Goal: Information Seeking & Learning: Compare options

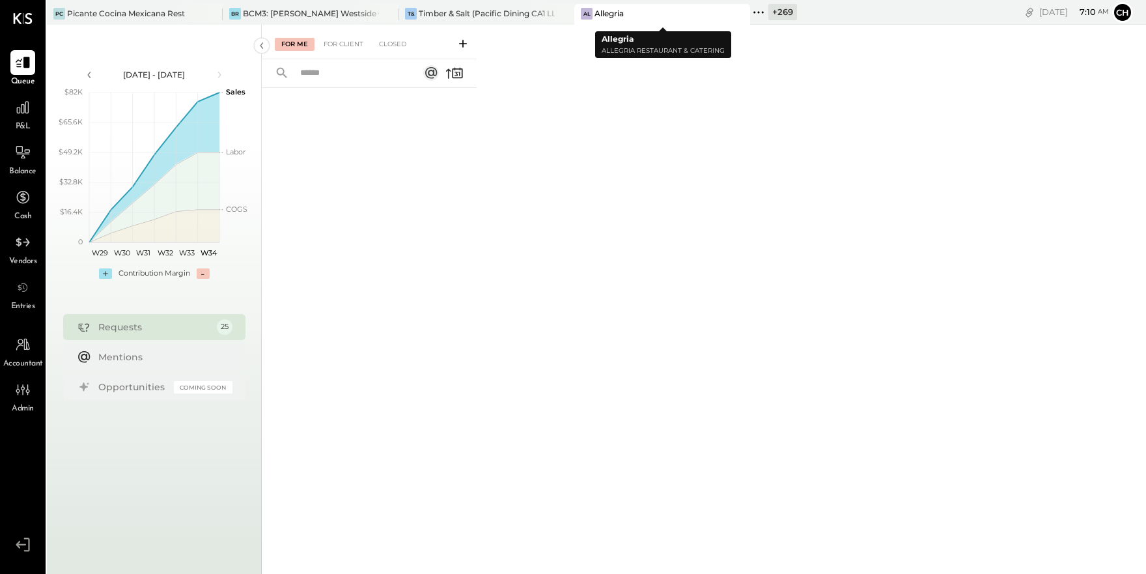
click at [743, 16] on icon at bounding box center [739, 14] width 16 height 16
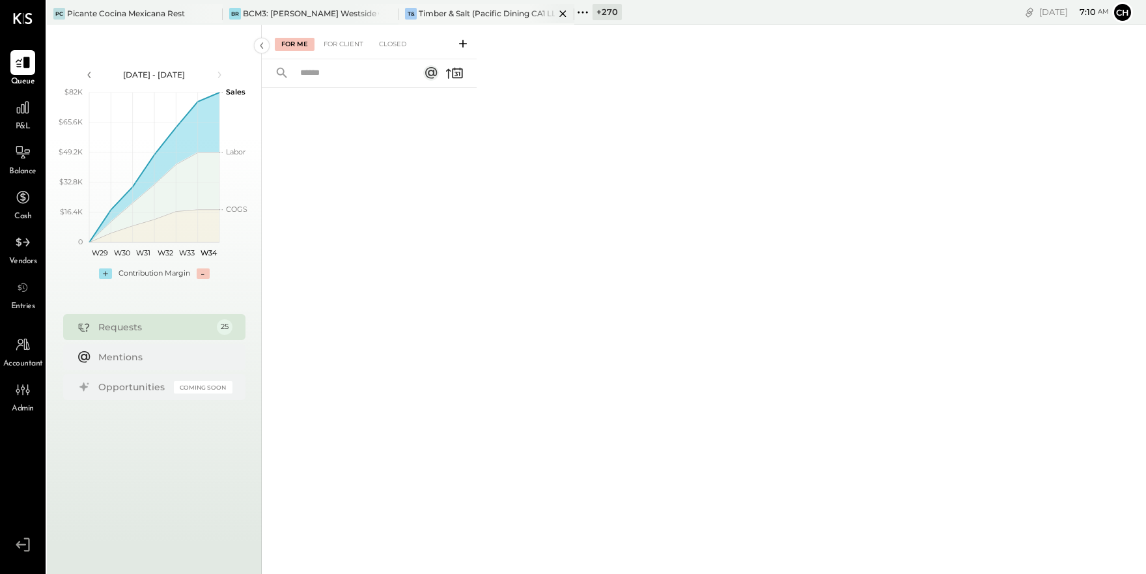
click at [529, 13] on div at bounding box center [552, 13] width 46 height 19
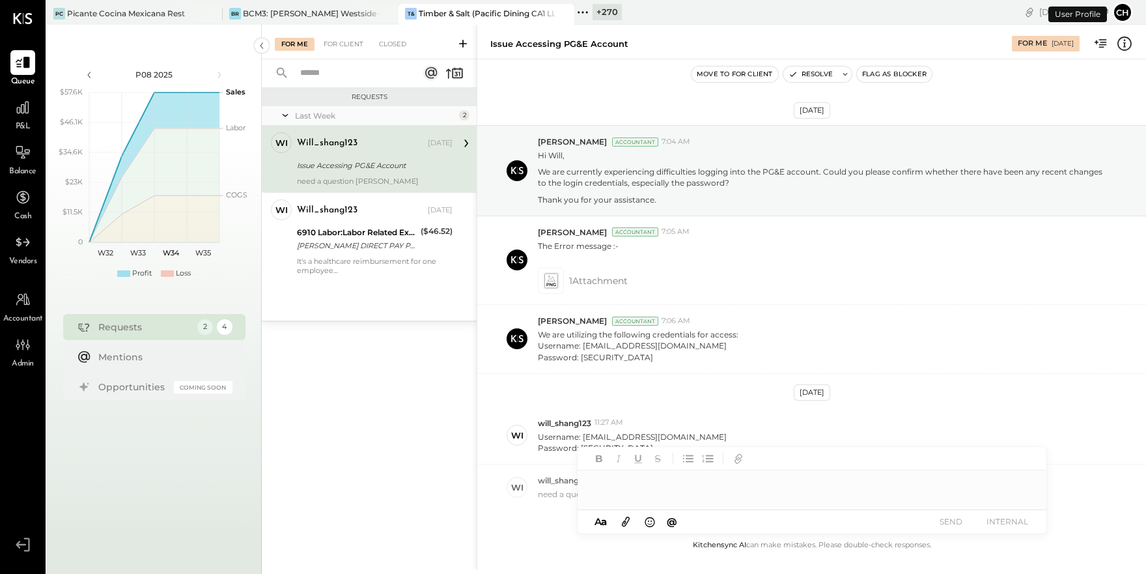
scroll to position [70, 0]
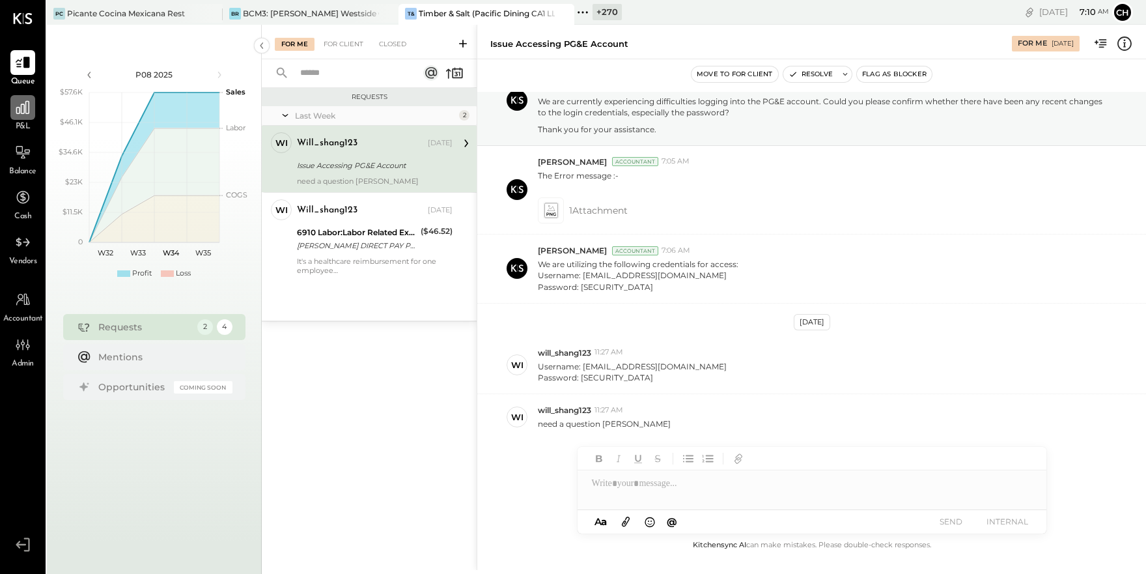
click at [19, 108] on icon at bounding box center [22, 107] width 13 height 13
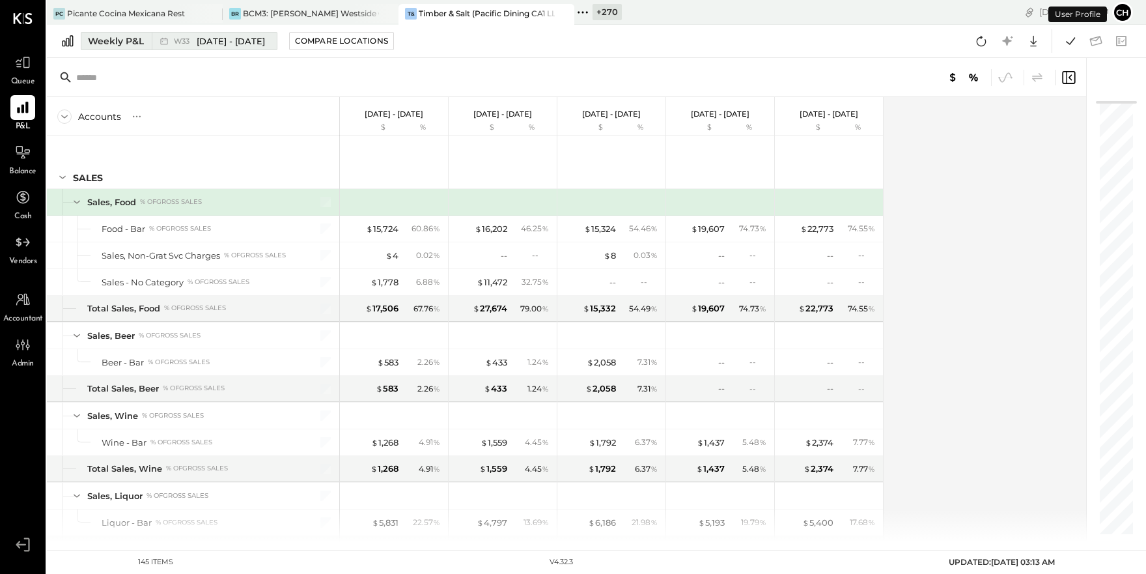
click at [145, 43] on button "Weekly P&L W33 [DATE] - [DATE]" at bounding box center [179, 41] width 197 height 18
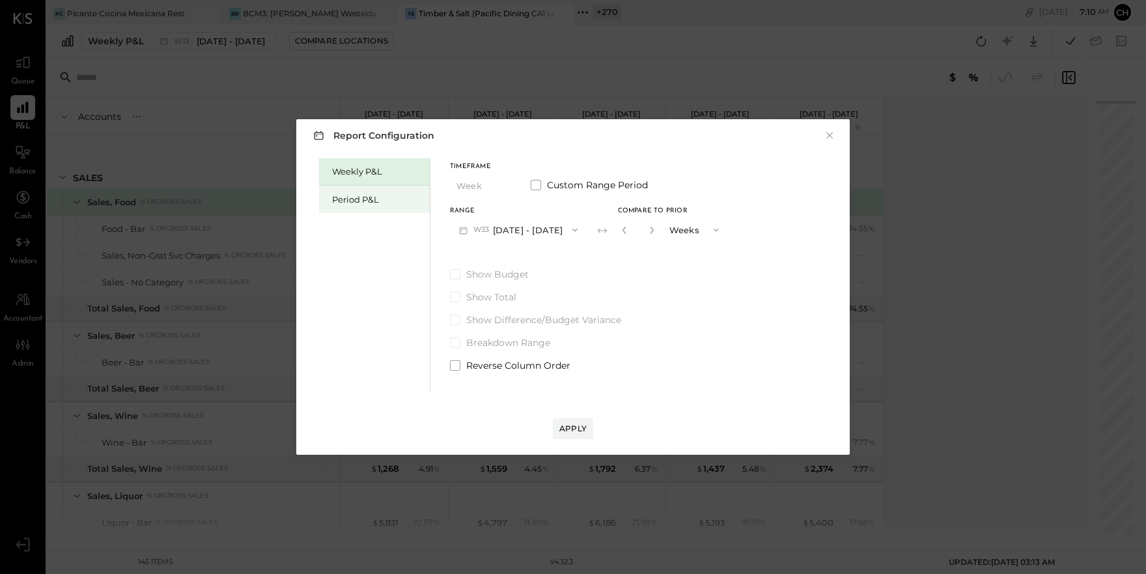
click at [354, 197] on div "Period P&L" at bounding box center [377, 199] width 91 height 12
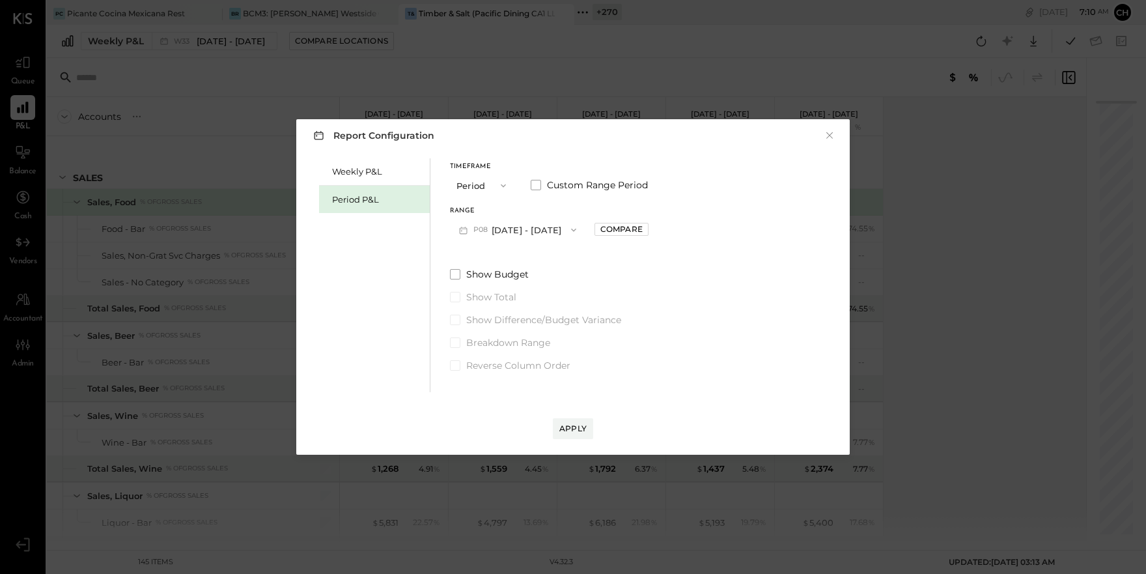
click at [522, 230] on button "P08 [DATE] - [DATE]" at bounding box center [517, 229] width 135 height 24
click at [529, 257] on span "[DATE] - [DATE]" at bounding box center [512, 258] width 62 height 11
click at [641, 230] on div "Compare" at bounding box center [621, 228] width 42 height 11
click at [569, 428] on div "Apply" at bounding box center [572, 428] width 27 height 11
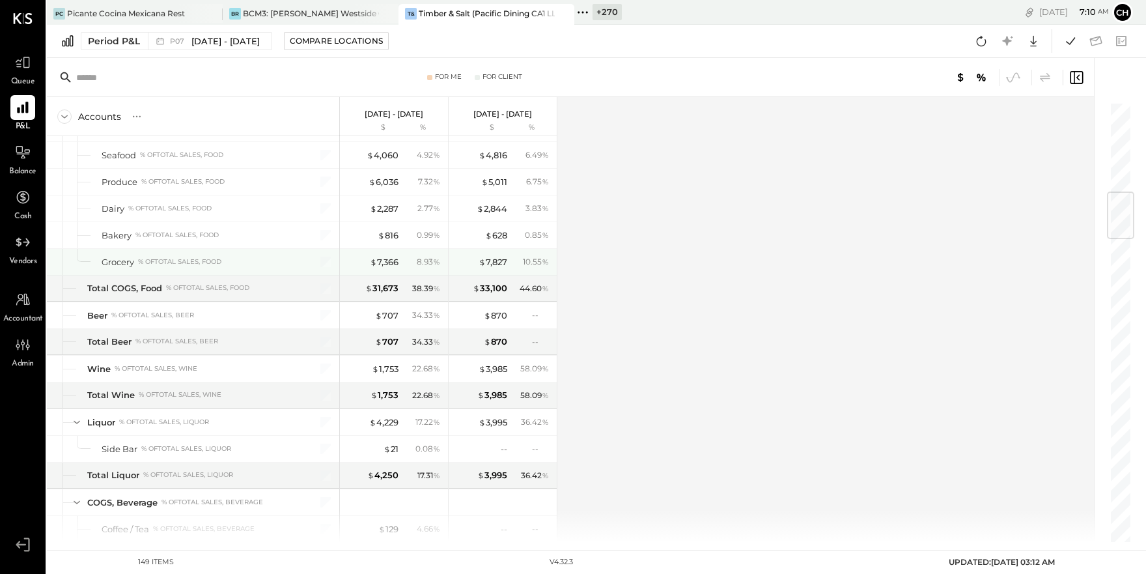
scroll to position [785, 0]
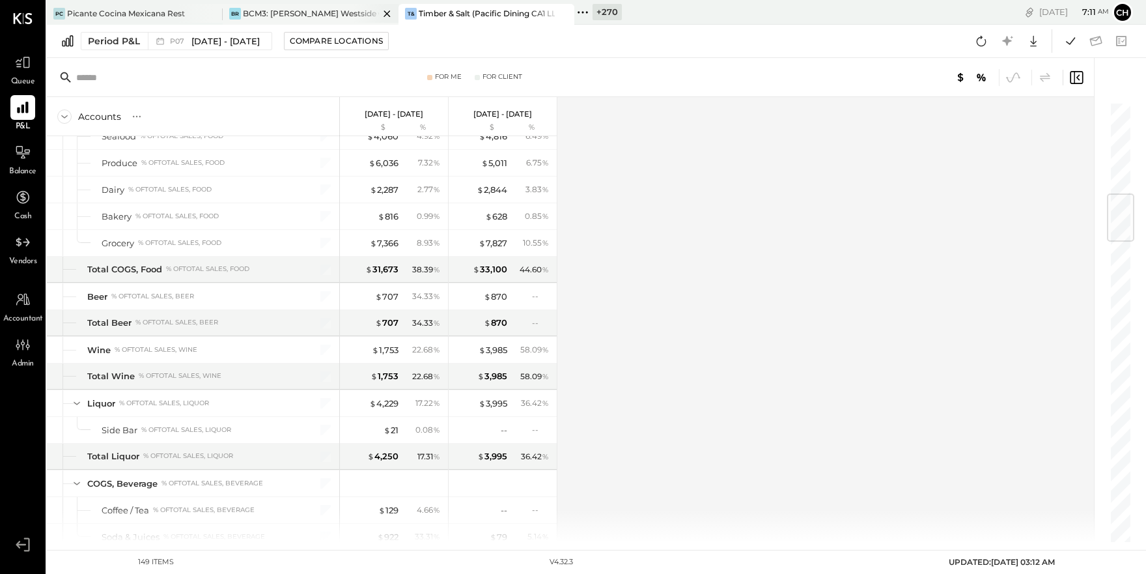
click at [329, 13] on div "BCM3: [PERSON_NAME] Westside Grill" at bounding box center [311, 13] width 136 height 11
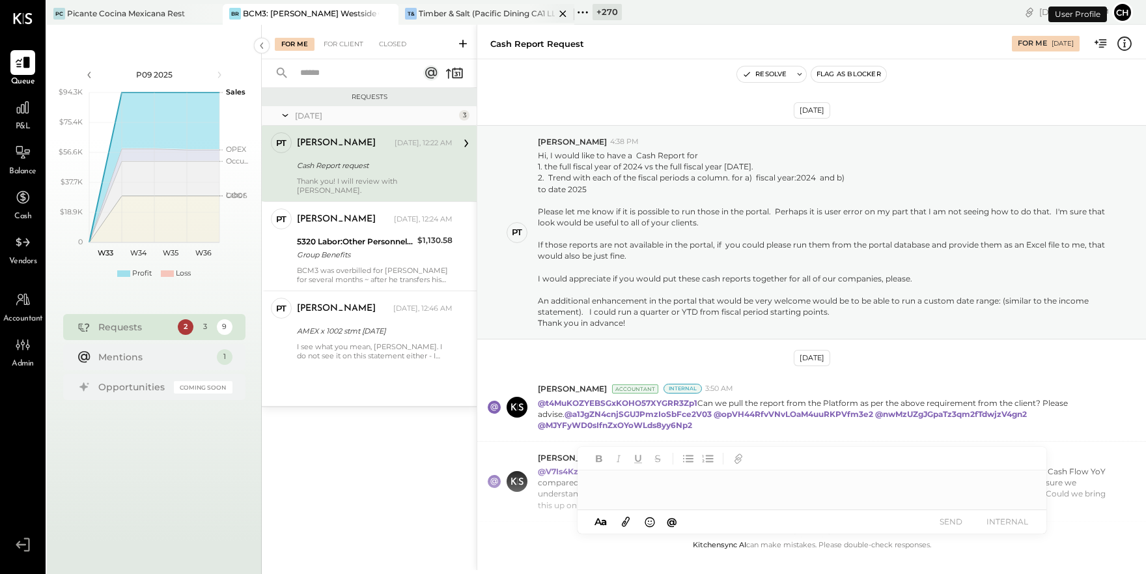
scroll to position [341, 0]
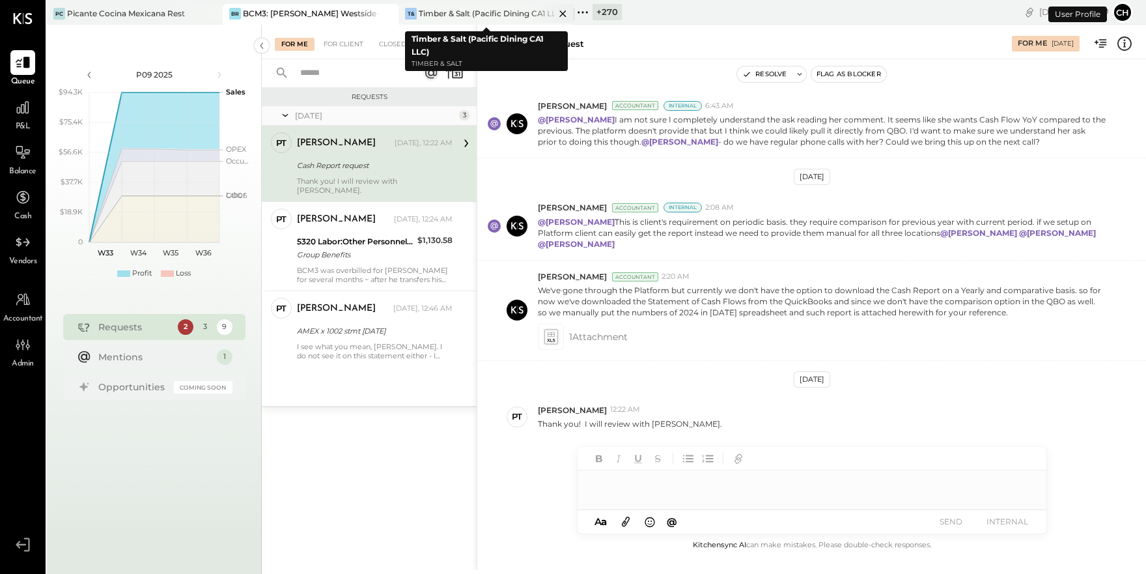
click at [562, 16] on icon at bounding box center [563, 14] width 16 height 16
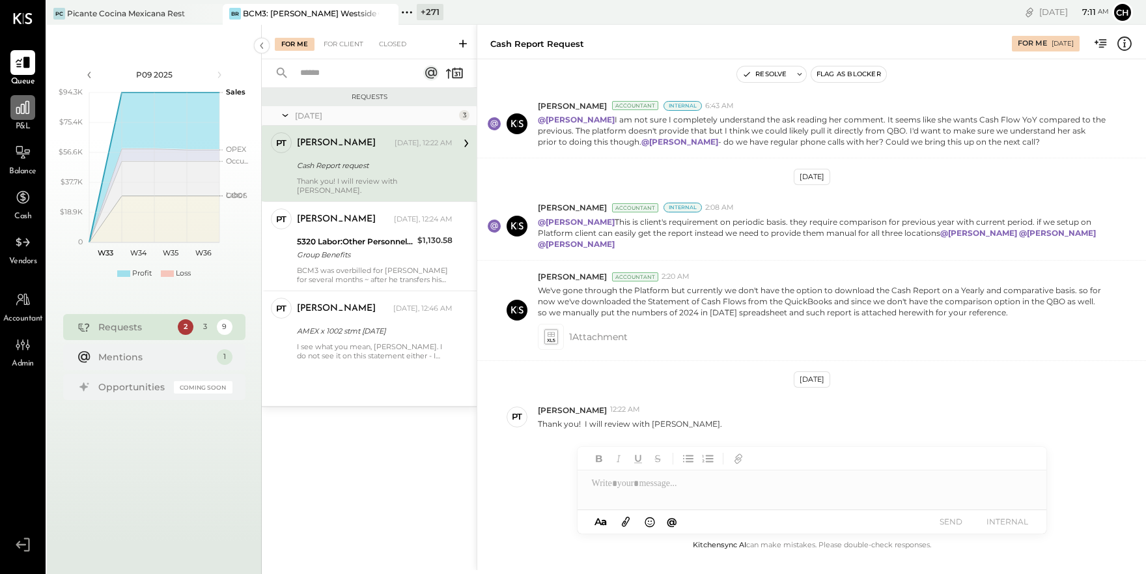
click at [20, 111] on icon at bounding box center [22, 107] width 17 height 17
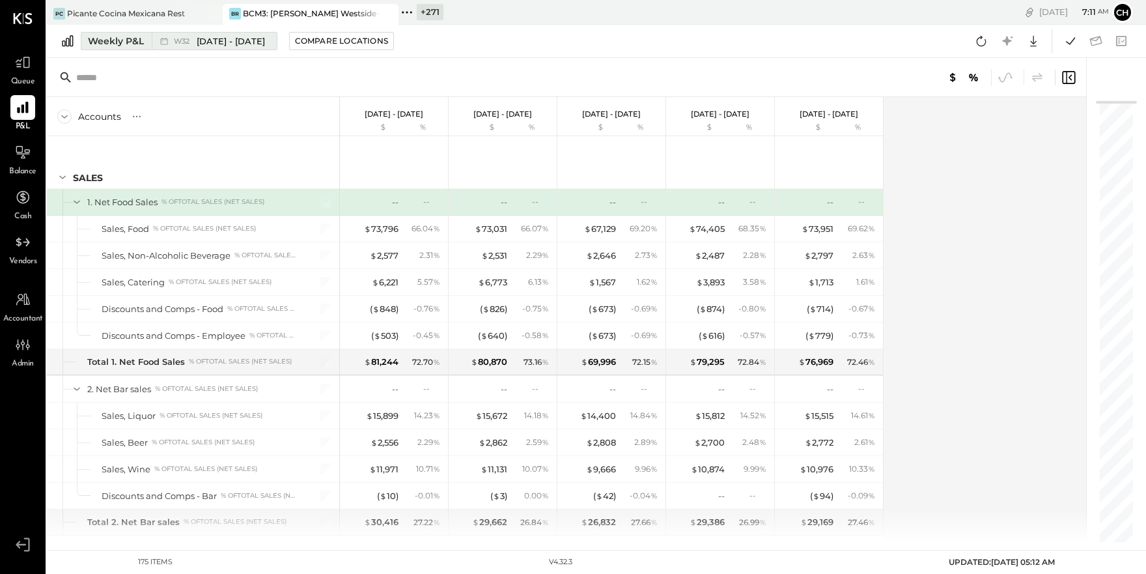
click at [143, 44] on div "Weekly P&L" at bounding box center [116, 41] width 56 height 13
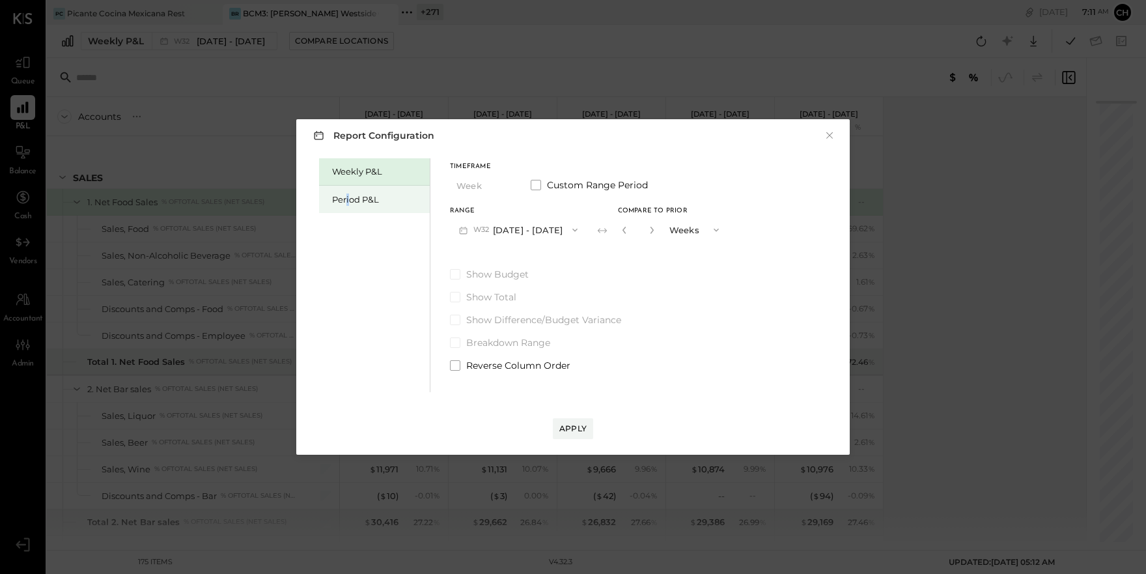
click at [348, 197] on div "Period P&L" at bounding box center [377, 199] width 91 height 12
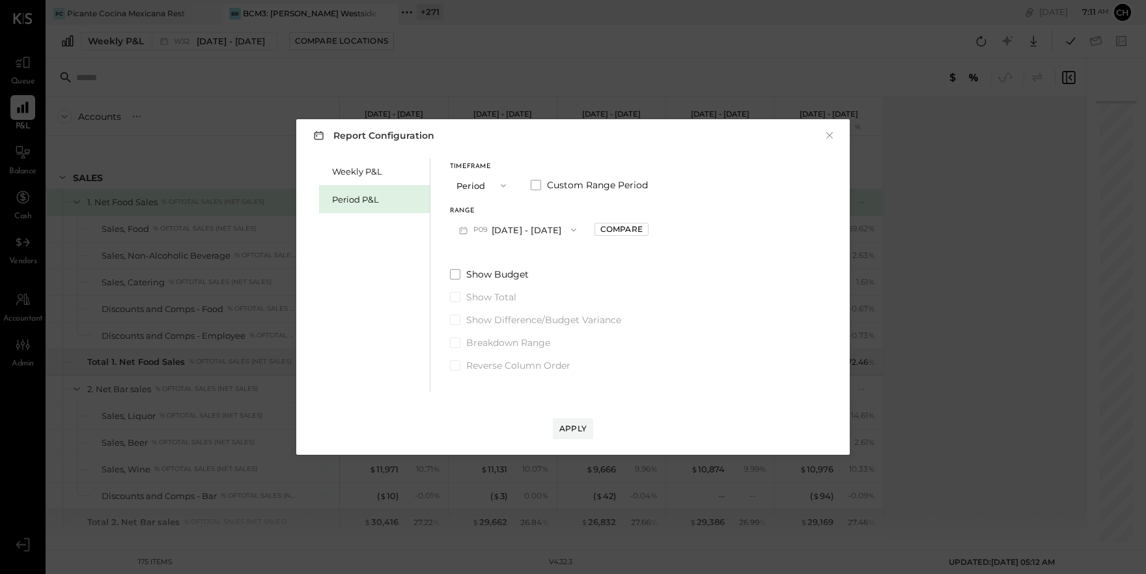
click at [375, 202] on div "Period P&L" at bounding box center [377, 199] width 91 height 12
click at [546, 234] on button "P09 [DATE] - [DATE]" at bounding box center [517, 229] width 135 height 24
click at [542, 284] on span "[DATE] - [DATE]" at bounding box center [512, 286] width 62 height 11
click at [632, 235] on div "Range P07 [DATE] - [DATE] Compare" at bounding box center [549, 225] width 199 height 34
click at [632, 231] on div "Compare" at bounding box center [621, 228] width 42 height 11
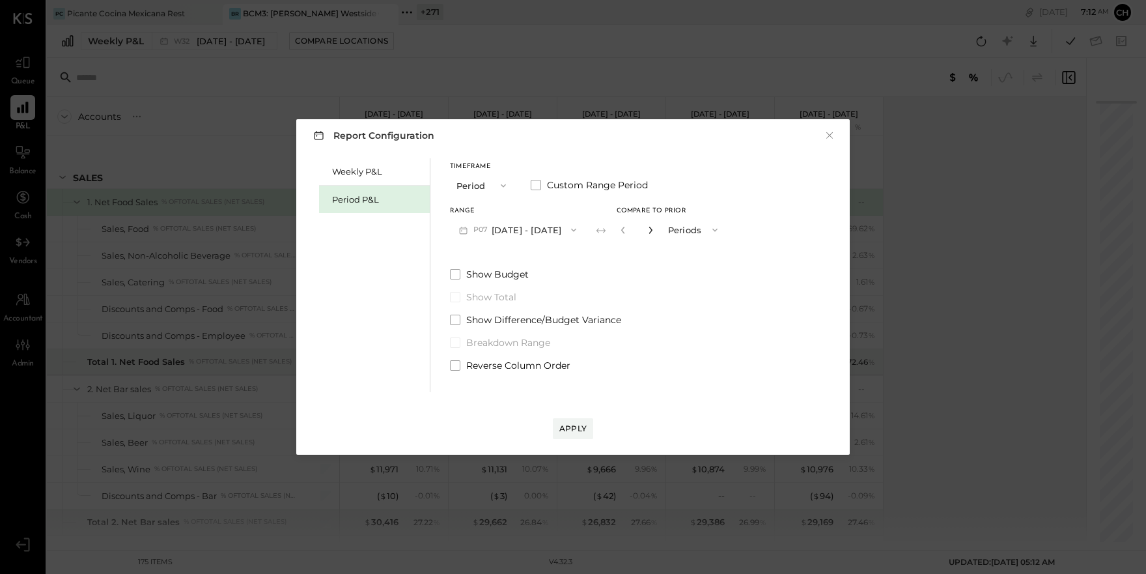
click at [652, 230] on icon "button" at bounding box center [649, 230] width 3 height 7
click at [654, 230] on icon "button" at bounding box center [651, 230] width 8 height 8
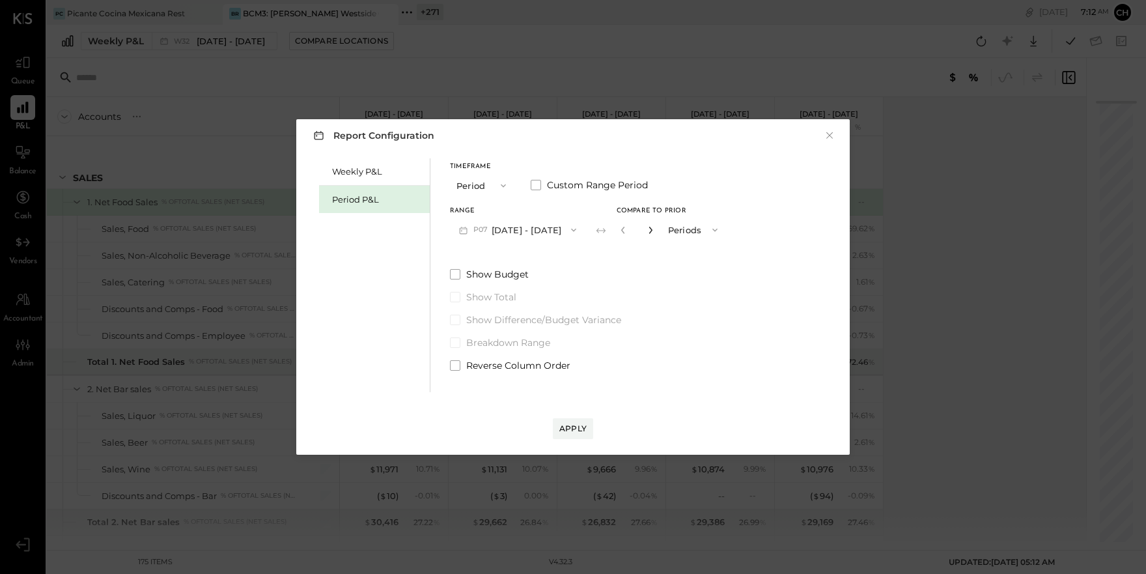
type input "*"
click at [575, 427] on div "Apply" at bounding box center [572, 428] width 27 height 11
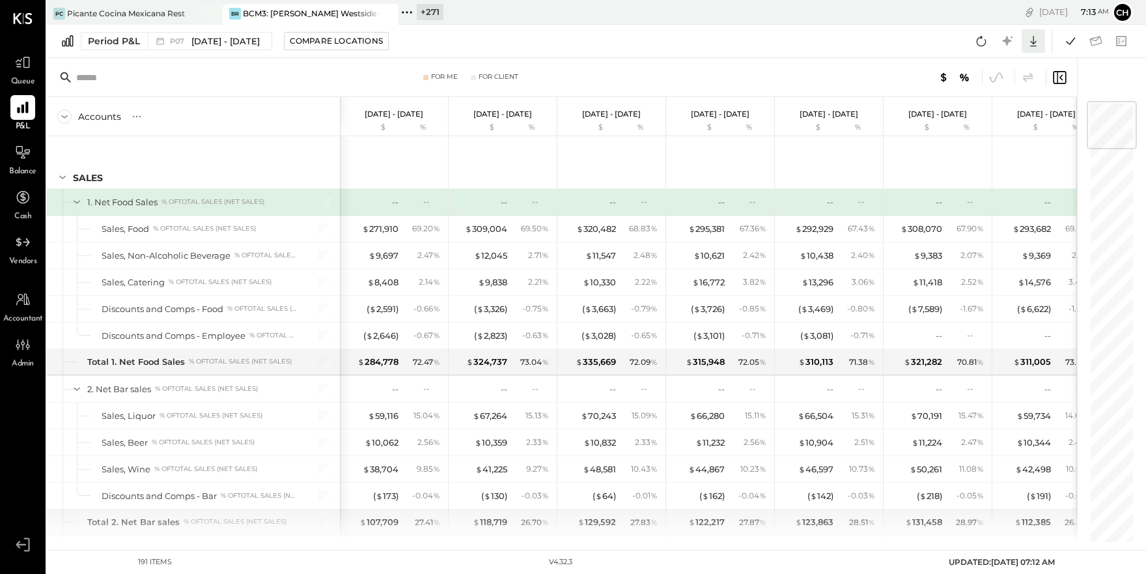
click at [1033, 40] on icon at bounding box center [1033, 41] width 7 height 11
click at [1020, 84] on div "Google Sheets" at bounding box center [993, 89] width 104 height 27
